Goal: Transaction & Acquisition: Purchase product/service

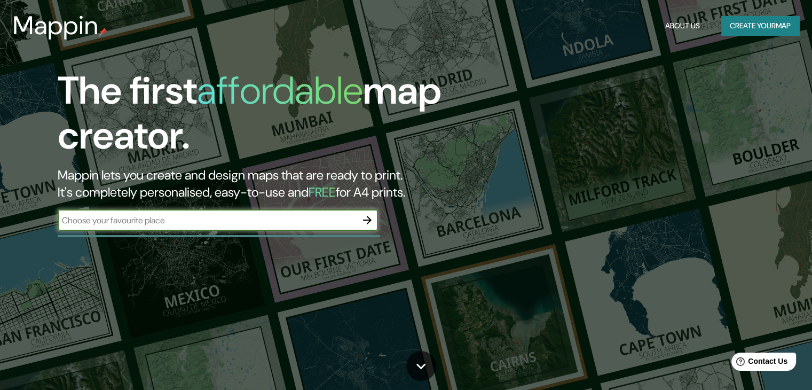
click at [370, 228] on button "button" at bounding box center [367, 219] width 21 height 21
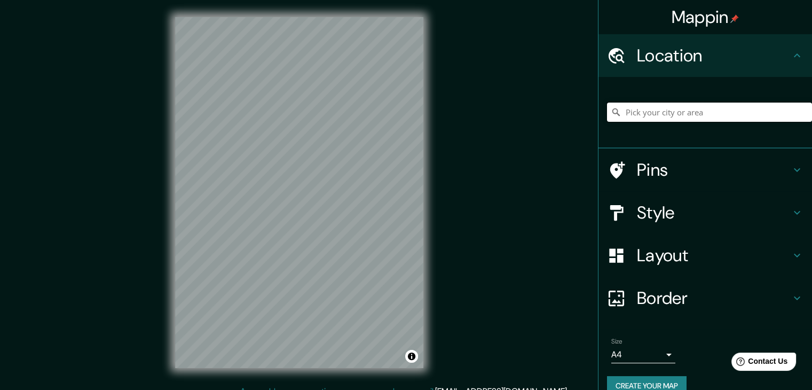
click at [698, 114] on input "Pick your city or area" at bounding box center [709, 112] width 205 height 19
click at [711, 213] on h4 "Style" at bounding box center [714, 212] width 154 height 21
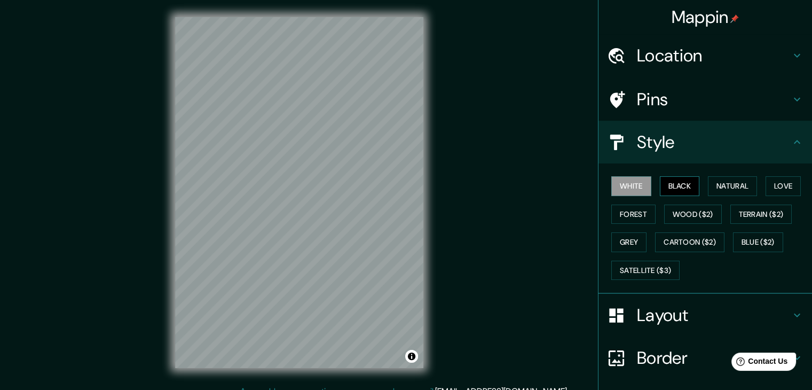
click at [660, 191] on button "Black" at bounding box center [680, 186] width 40 height 20
click at [630, 215] on button "Forest" at bounding box center [633, 214] width 44 height 20
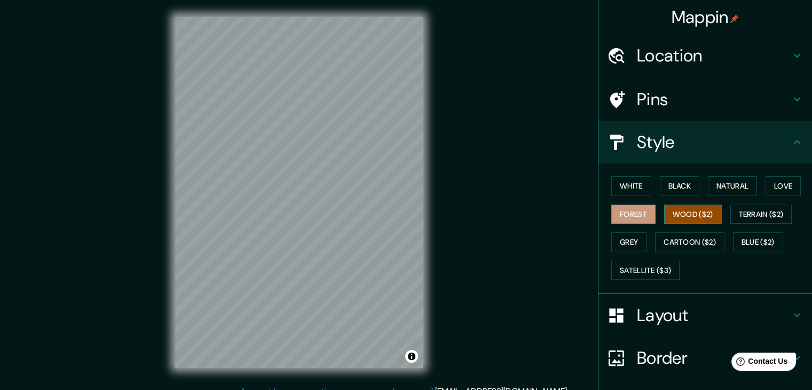
click at [688, 210] on button "Wood ($2)" at bounding box center [693, 214] width 58 height 20
click at [699, 178] on div "White Black Natural Love Forest Wood ($2) Terrain ($2) Grey Cartoon ($2) Blue (…" at bounding box center [709, 228] width 205 height 112
click at [671, 185] on button "Black" at bounding box center [680, 186] width 40 height 20
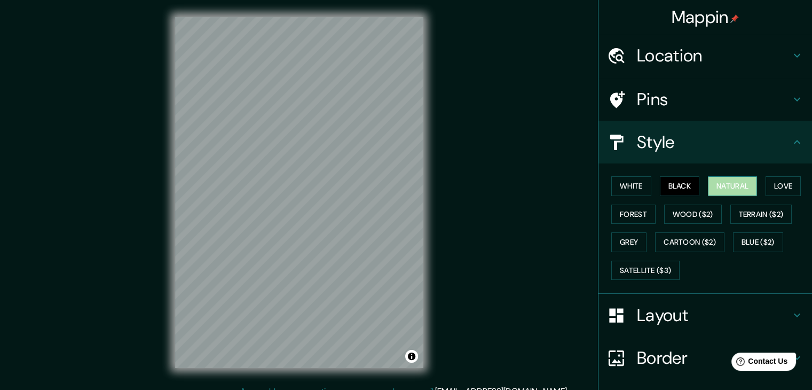
click at [730, 193] on button "Natural" at bounding box center [732, 186] width 49 height 20
click at [684, 209] on button "Wood ($2)" at bounding box center [693, 214] width 58 height 20
click at [734, 187] on button "Natural" at bounding box center [732, 186] width 49 height 20
click at [632, 266] on button "Satellite ($3)" at bounding box center [645, 271] width 68 height 20
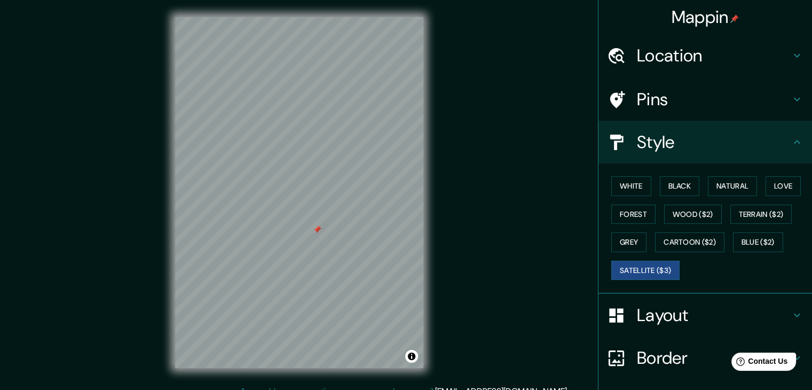
click at [704, 61] on h4 "Location" at bounding box center [714, 55] width 154 height 21
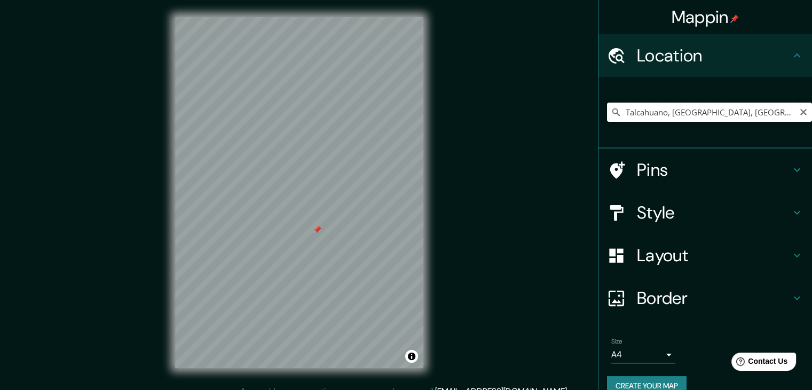
click at [752, 105] on input "Talcahuano, [GEOGRAPHIC_DATA], [GEOGRAPHIC_DATA]" at bounding box center [709, 112] width 205 height 19
type input "[STREET_ADDRESS]"
click at [532, 176] on div "Mappin Location [GEOGRAPHIC_DATA], [GEOGRAPHIC_DATA], [GEOGRAPHIC_DATA] 4260000…" at bounding box center [406, 201] width 812 height 402
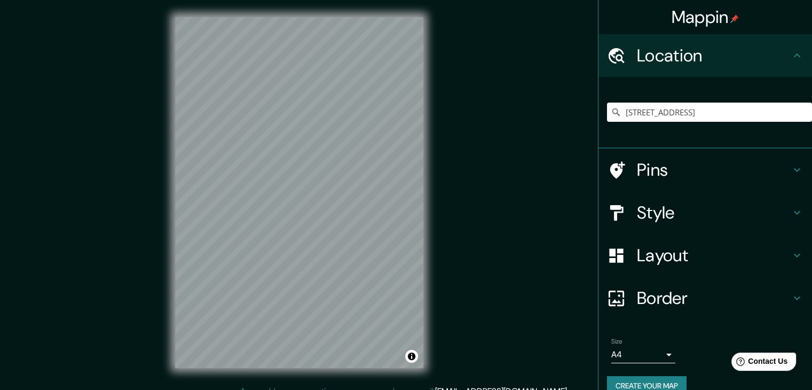
click at [685, 294] on h4 "Border" at bounding box center [714, 297] width 154 height 21
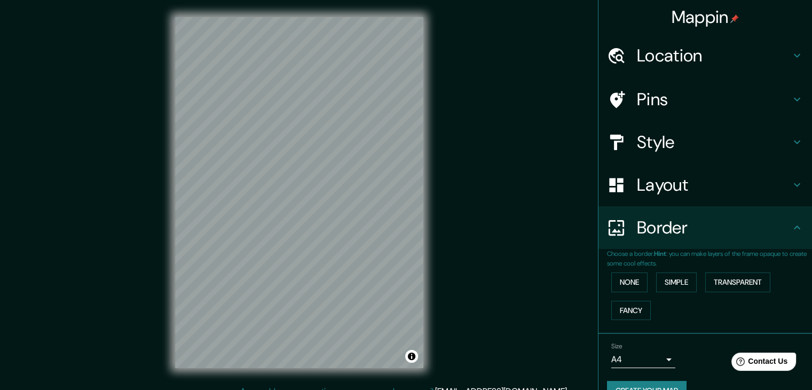
click at [708, 232] on h4 "Border" at bounding box center [714, 227] width 154 height 21
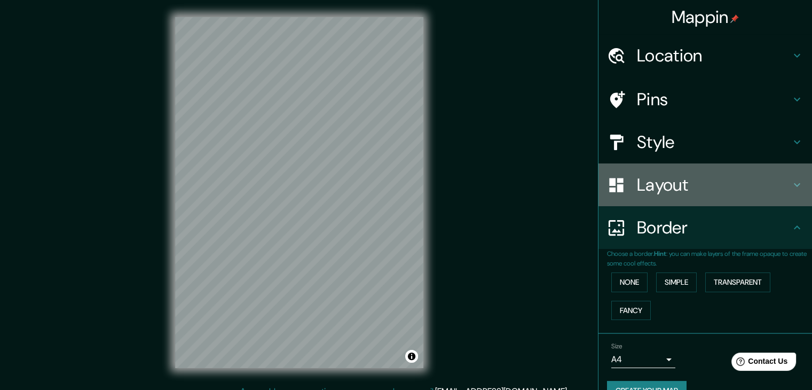
click at [707, 193] on h4 "Layout" at bounding box center [714, 184] width 154 height 21
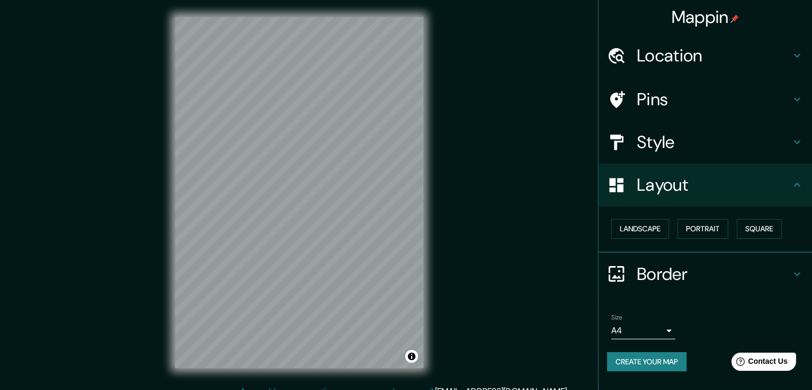
click at [720, 151] on div "Style" at bounding box center [705, 142] width 214 height 43
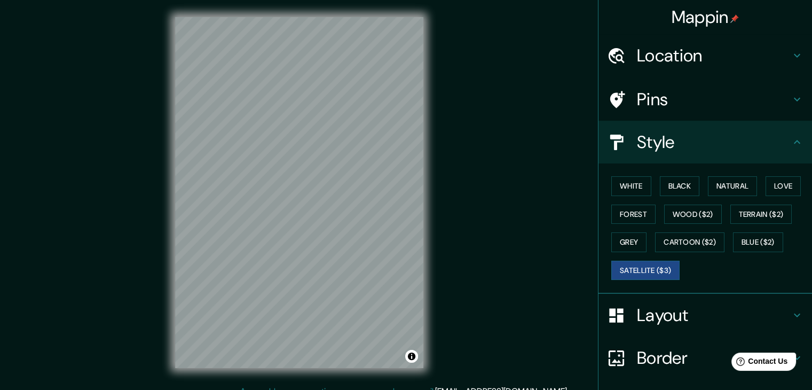
click at [704, 101] on h4 "Pins" at bounding box center [714, 99] width 154 height 21
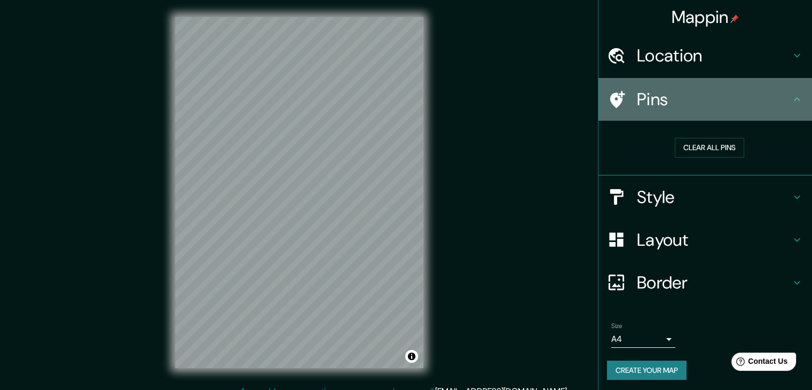
click at [704, 100] on h4 "Pins" at bounding box center [714, 99] width 154 height 21
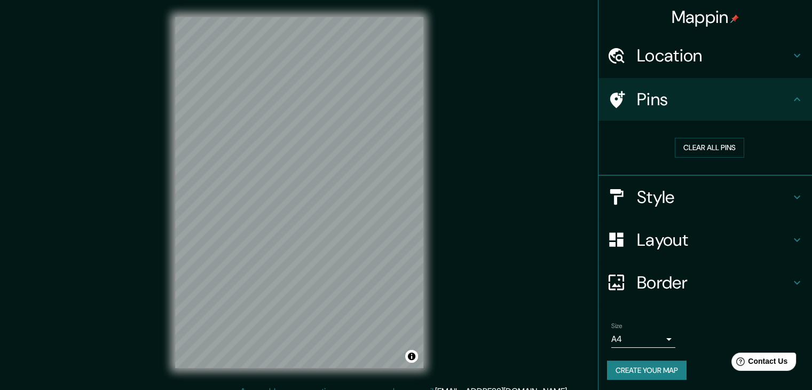
click at [313, 370] on div "© Mapbox © OpenStreetMap Improve this map © Maxar" at bounding box center [299, 192] width 282 height 385
click at [148, 225] on div "Mappin Location [GEOGRAPHIC_DATA], [GEOGRAPHIC_DATA], [GEOGRAPHIC_DATA] 4260000…" at bounding box center [406, 201] width 812 height 402
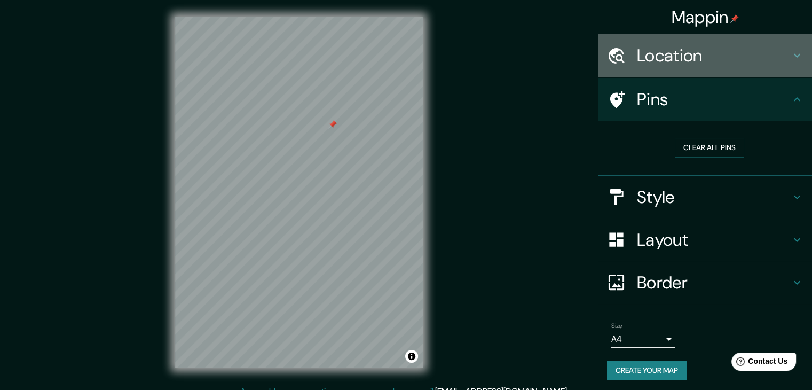
click at [690, 62] on h4 "Location" at bounding box center [714, 55] width 154 height 21
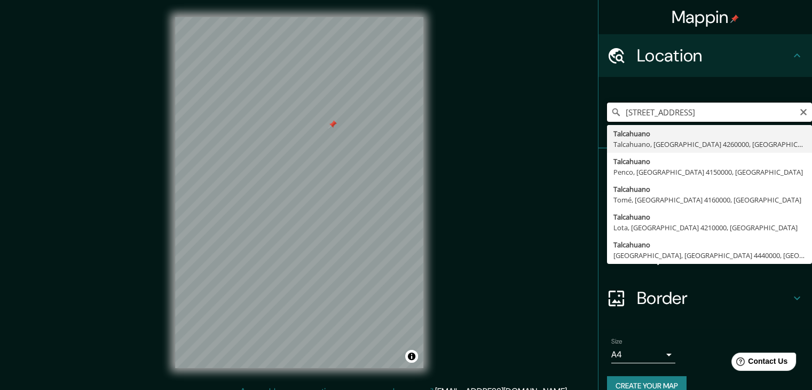
click at [801, 105] on input "[STREET_ADDRESS]" at bounding box center [709, 112] width 205 height 19
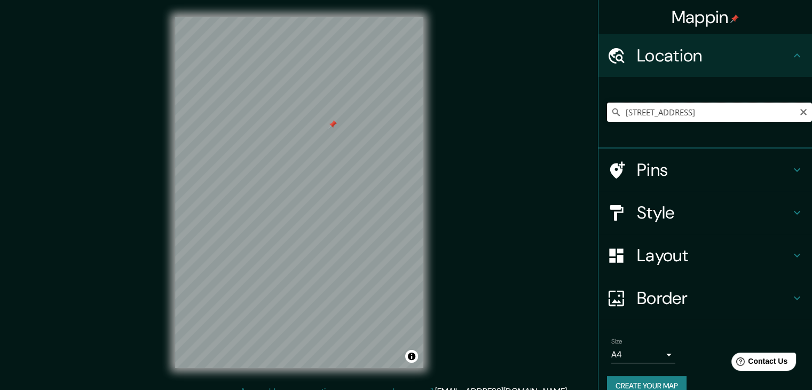
click at [643, 114] on input "[STREET_ADDRESS]" at bounding box center [709, 112] width 205 height 19
click at [643, 112] on input "[STREET_ADDRESS]" at bounding box center [709, 112] width 205 height 19
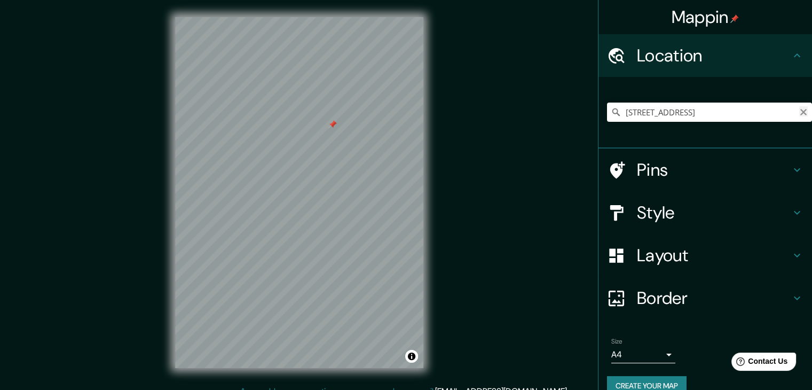
click at [799, 109] on icon "Clear" at bounding box center [803, 112] width 9 height 9
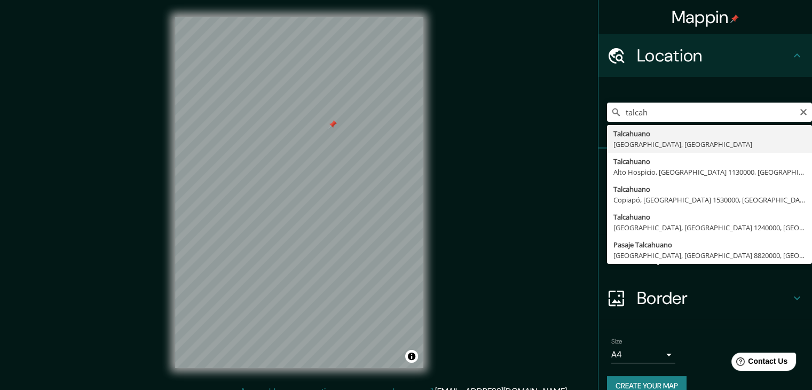
type input "Talcahuano, [GEOGRAPHIC_DATA], [GEOGRAPHIC_DATA]"
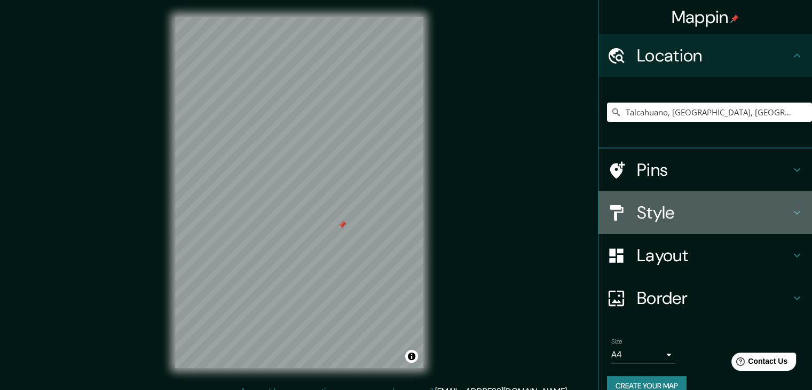
click at [734, 217] on h4 "Style" at bounding box center [714, 212] width 154 height 21
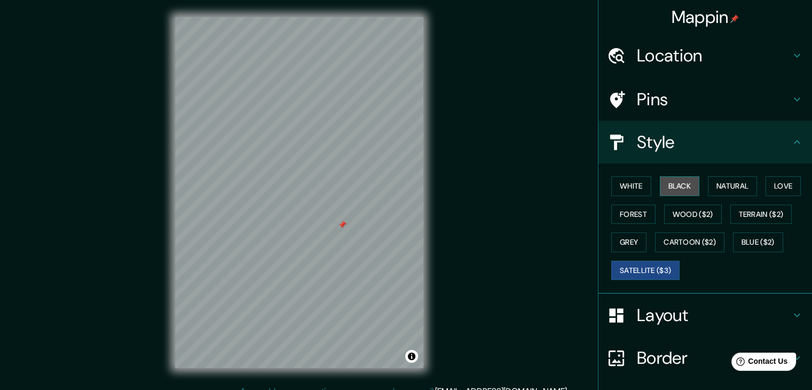
click at [672, 182] on button "Black" at bounding box center [680, 186] width 40 height 20
click at [148, 175] on div "Mappin Location [GEOGRAPHIC_DATA], [GEOGRAPHIC_DATA], [GEOGRAPHIC_DATA] Pins St…" at bounding box center [406, 201] width 812 height 402
click at [152, 214] on div "Mappin Location [GEOGRAPHIC_DATA], [GEOGRAPHIC_DATA], [GEOGRAPHIC_DATA] Pins St…" at bounding box center [406, 201] width 812 height 402
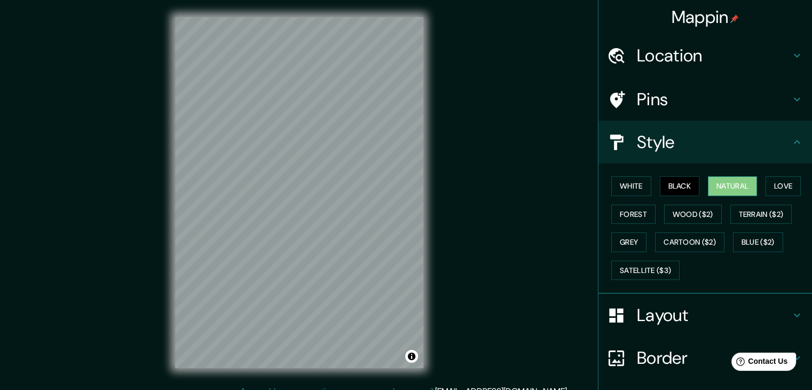
click at [720, 188] on button "Natural" at bounding box center [732, 186] width 49 height 20
